Goal: Task Accomplishment & Management: Use online tool/utility

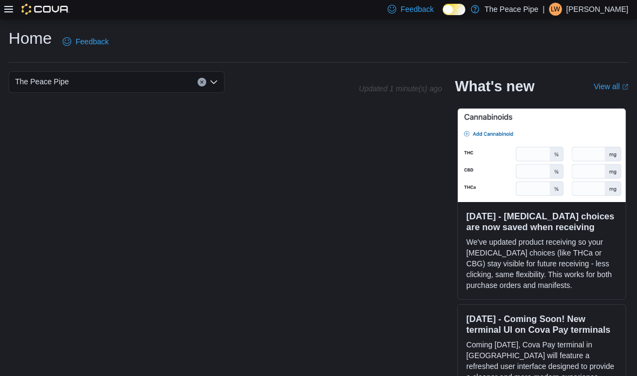
click at [7, 13] on icon at bounding box center [8, 9] width 9 height 9
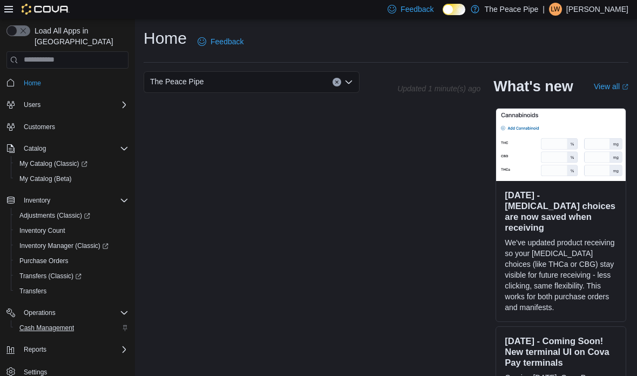
click at [42, 323] on span "Cash Management" at bounding box center [46, 327] width 55 height 9
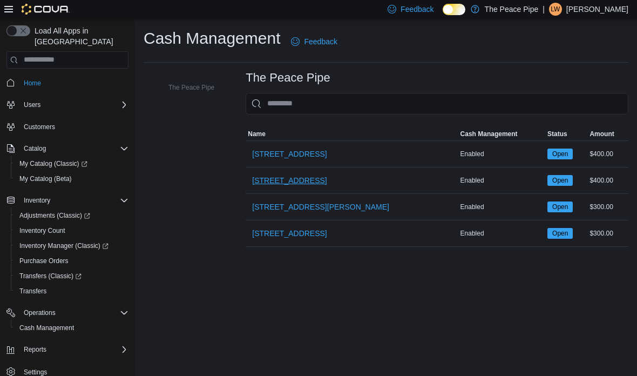
click at [276, 186] on span "[STREET_ADDRESS]" at bounding box center [289, 180] width 74 height 11
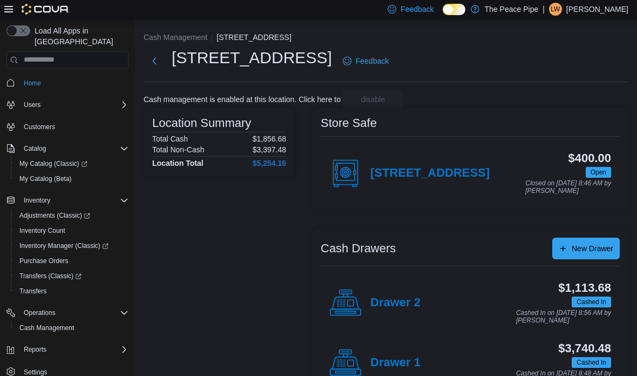
scroll to position [43, 0]
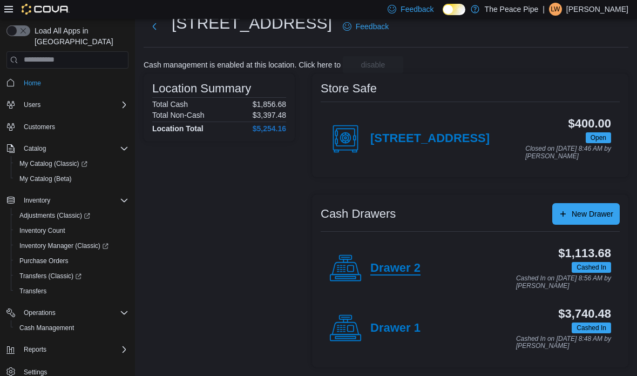
click at [395, 264] on h4 "Drawer 2" at bounding box center [395, 268] width 50 height 14
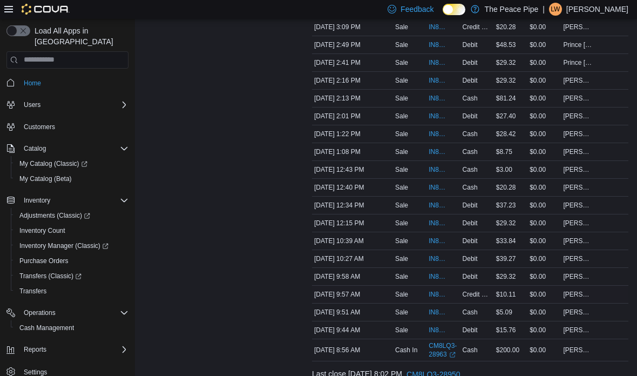
scroll to position [532, 0]
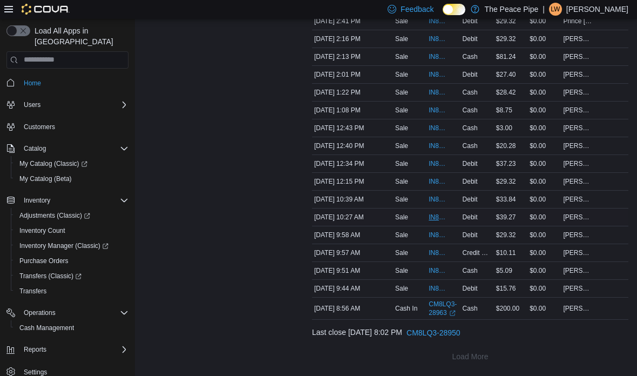
click at [437, 219] on span "IN8LQ3-549686" at bounding box center [438, 217] width 18 height 9
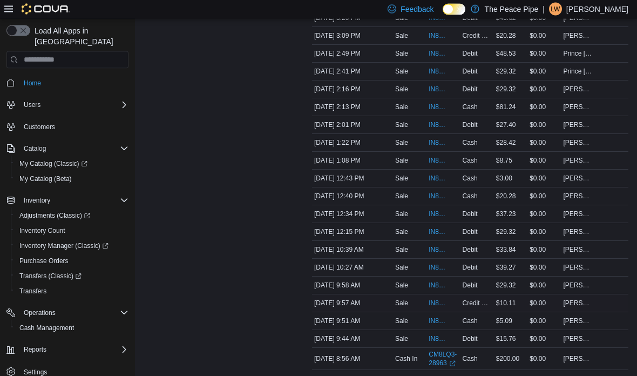
scroll to position [489, 0]
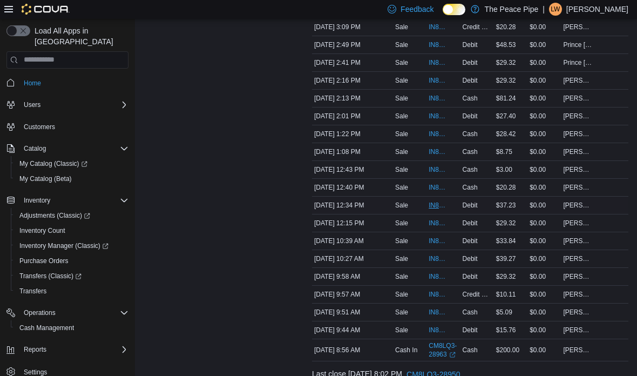
click at [437, 206] on span "IN8LQ3-549750" at bounding box center [438, 205] width 18 height 9
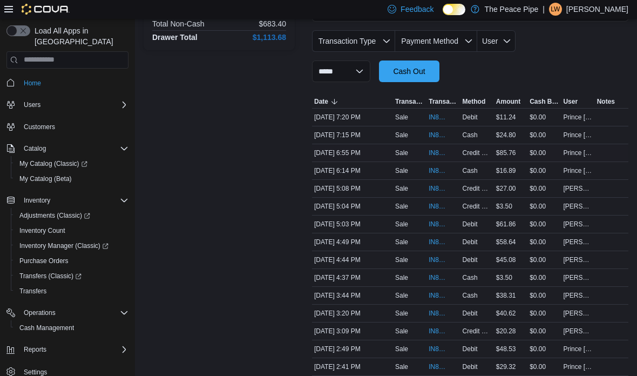
scroll to position [186, 0]
click at [432, 174] on span "IN8LQ3-549953" at bounding box center [438, 170] width 18 height 9
click at [429, 192] on span "IN8LQ3-549906" at bounding box center [438, 188] width 18 height 9
click at [439, 202] on span "IN8LQ3-549899" at bounding box center [438, 205] width 18 height 9
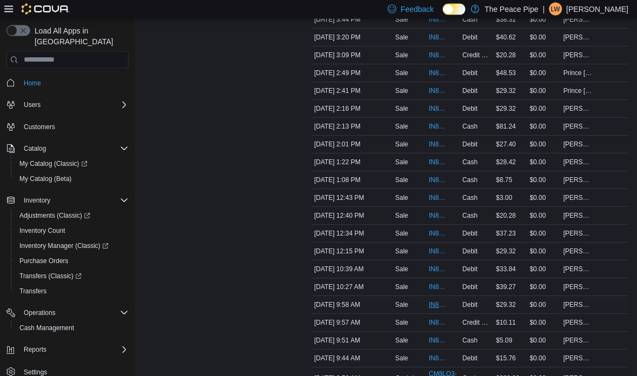
scroll to position [461, 0]
click at [439, 308] on span "IN8LQ3-549677" at bounding box center [438, 304] width 18 height 9
click at [439, 324] on span "IN8LQ3-549676" at bounding box center [438, 322] width 18 height 9
click at [402, 246] on div "Sale" at bounding box center [409, 251] width 33 height 13
click at [504, 317] on div "$10.11" at bounding box center [510, 322] width 33 height 13
